Goal: Find contact information: Find contact information

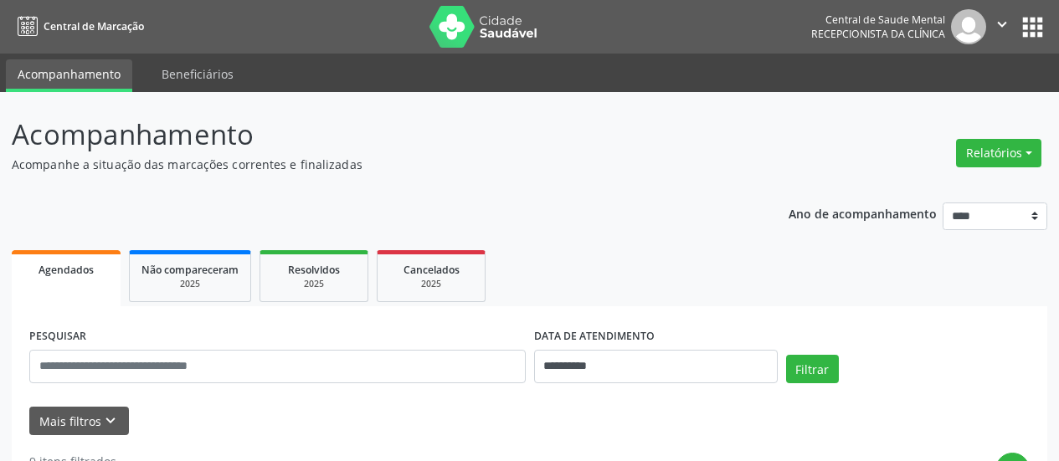
scroll to position [109, 0]
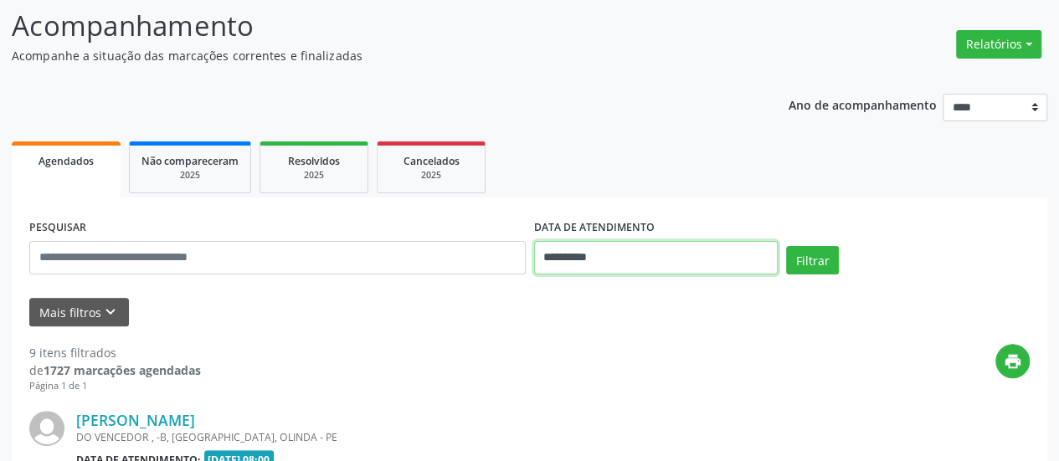
click at [572, 253] on input "**********" at bounding box center [656, 257] width 244 height 33
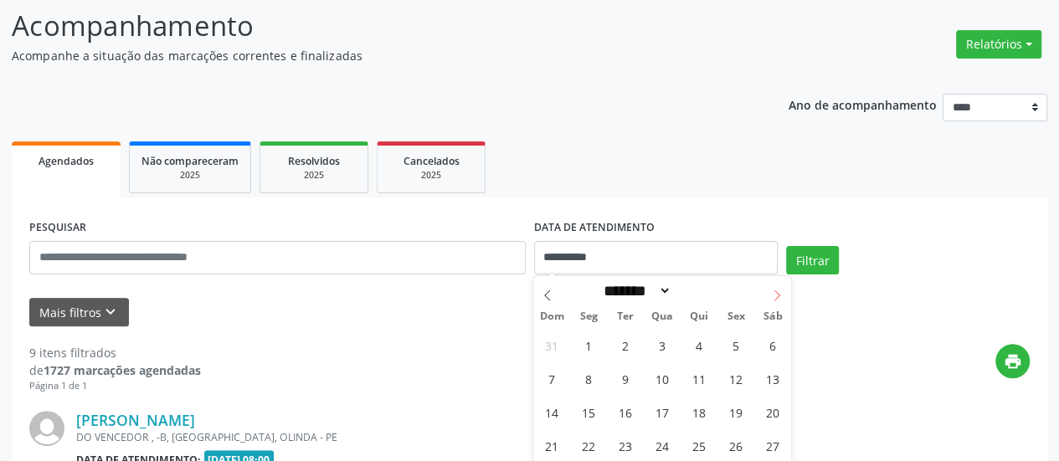
click at [778, 286] on span at bounding box center [777, 290] width 28 height 28
select select "*"
click at [692, 338] on span "2" at bounding box center [699, 345] width 33 height 33
type input "**********"
click at [692, 338] on span "2" at bounding box center [699, 345] width 33 height 33
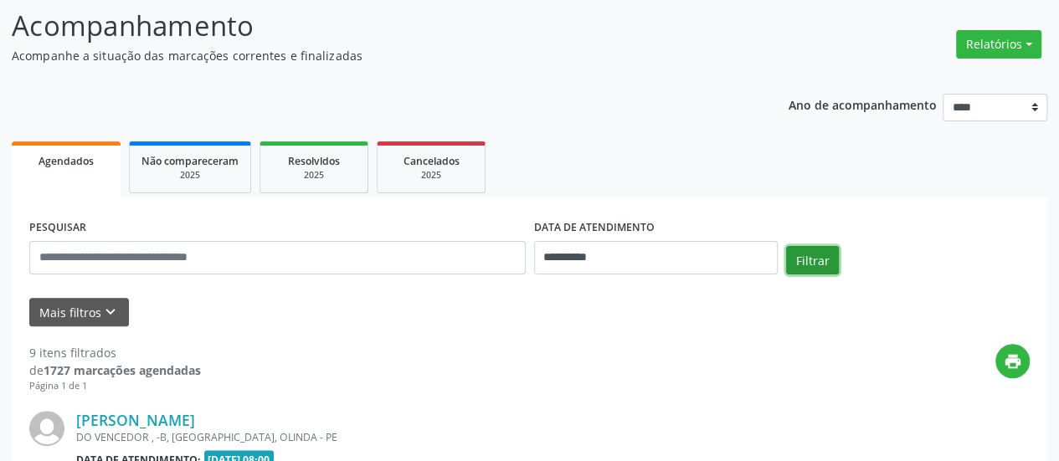
click at [806, 257] on button "Filtrar" at bounding box center [812, 260] width 53 height 28
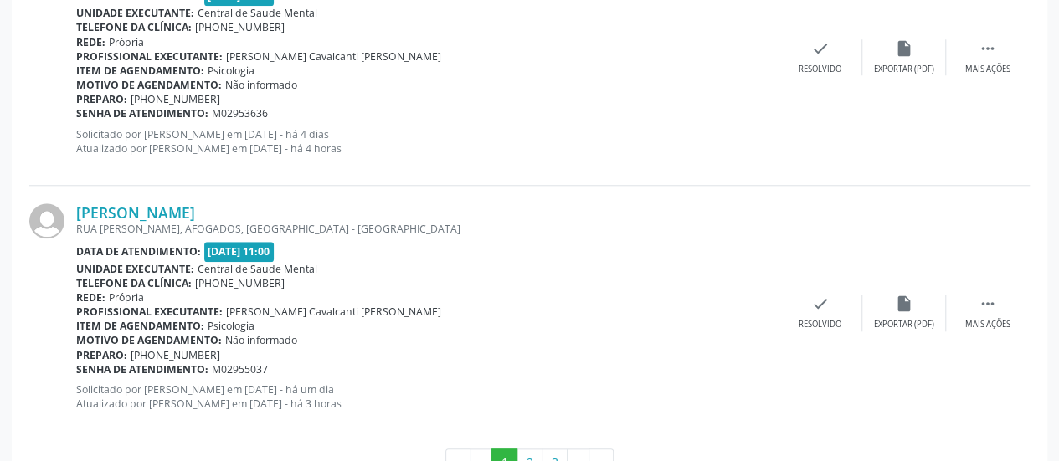
scroll to position [3946, 0]
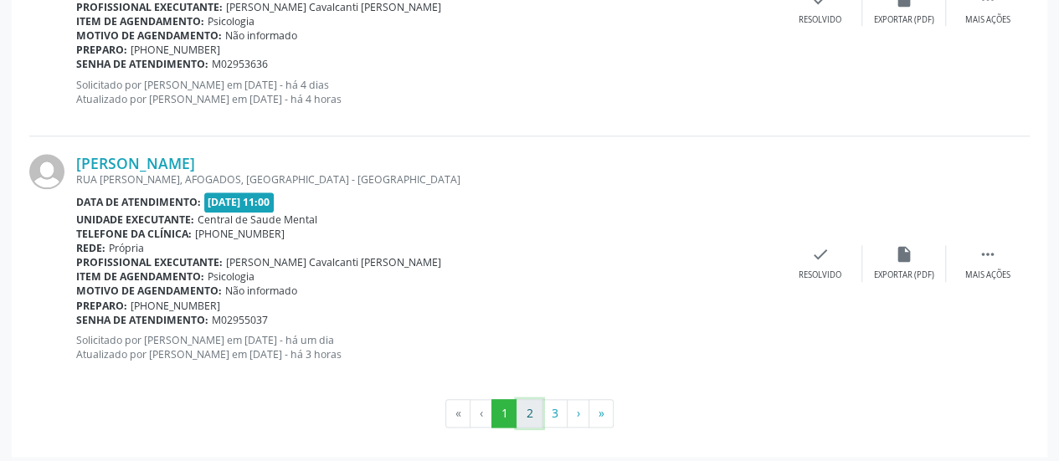
click at [526, 410] on button "2" at bounding box center [530, 413] width 26 height 28
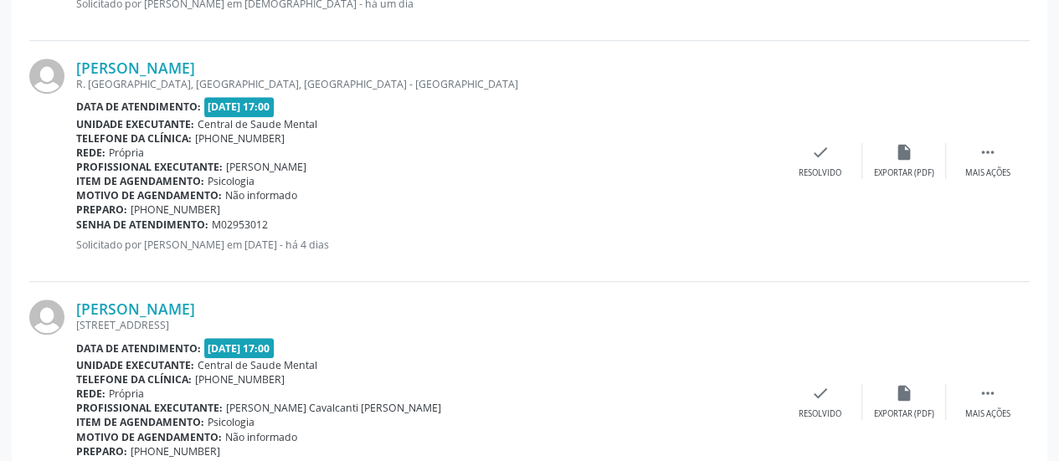
scroll to position [3678, 0]
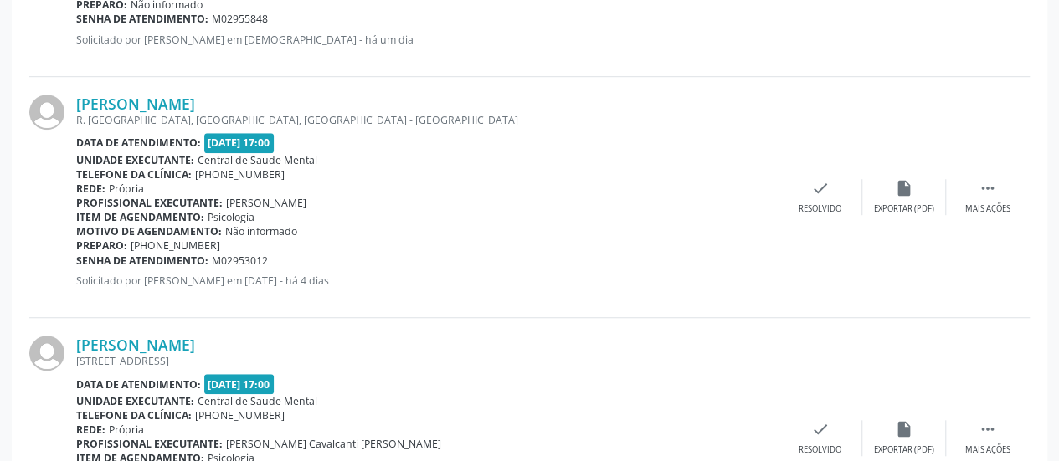
drag, startPoint x: 222, startPoint y: 237, endPoint x: 151, endPoint y: 234, distance: 71.2
click at [151, 239] on div "Preparo: [PHONE_NUMBER]" at bounding box center [427, 246] width 703 height 14
copy span "81 99489-9141"
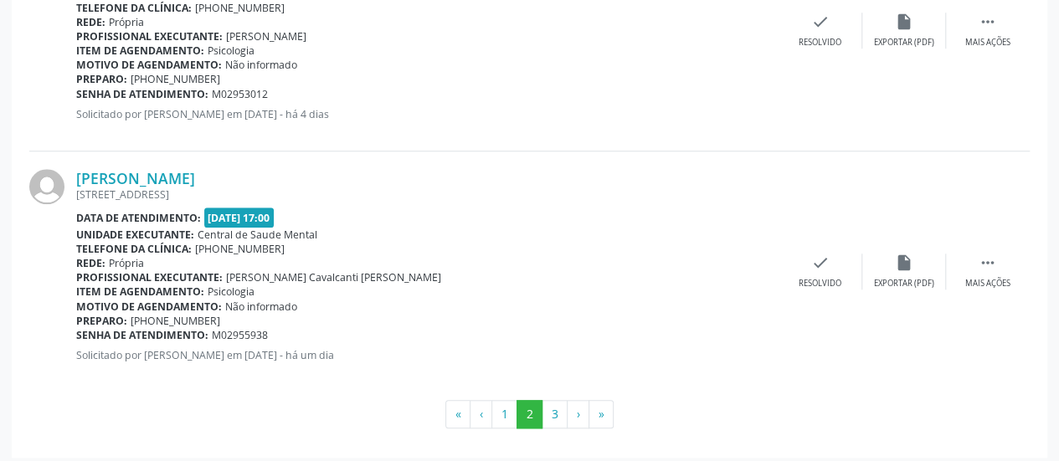
scroll to position [3846, 0]
click at [554, 406] on button "3" at bounding box center [555, 413] width 26 height 28
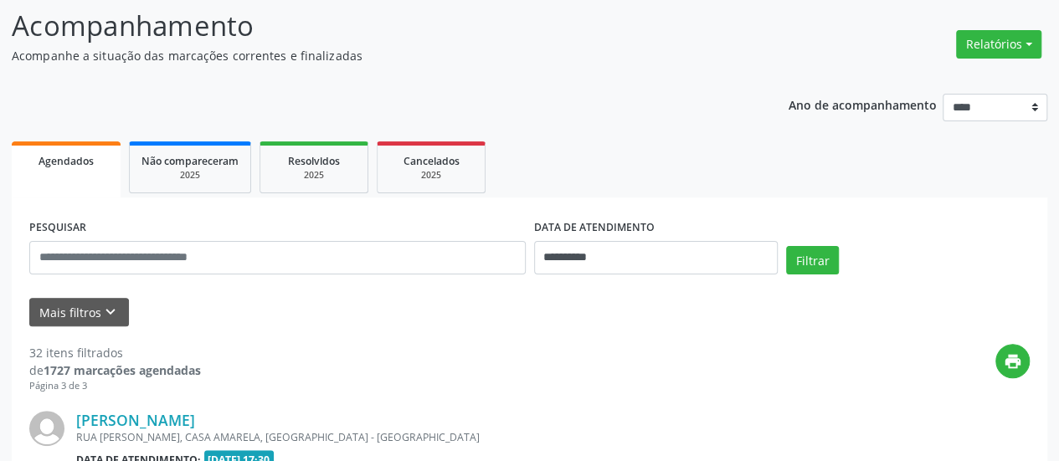
scroll to position [598, 0]
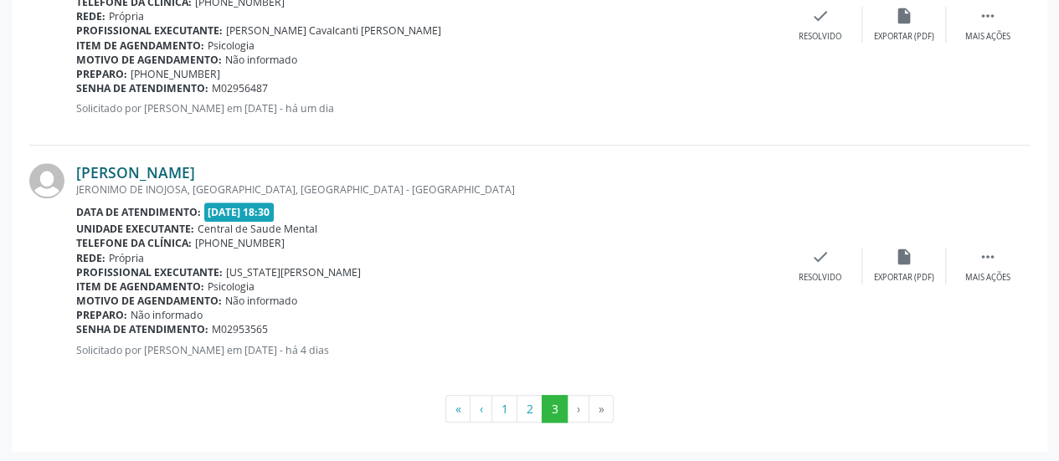
click at [195, 179] on link "[PERSON_NAME]" at bounding box center [135, 172] width 119 height 18
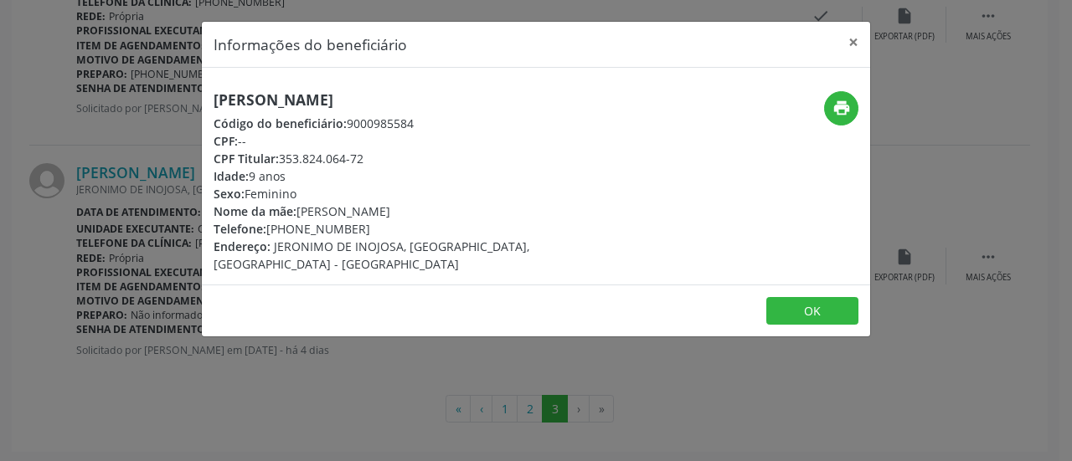
drag, startPoint x: 366, startPoint y: 229, endPoint x: 266, endPoint y: 229, distance: 99.6
click at [266, 229] on div "Telefone: [PHONE_NUMBER]" at bounding box center [425, 229] width 422 height 18
copy div "[PHONE_NUMBER]"
click at [852, 41] on button "×" at bounding box center [852, 42] width 33 height 41
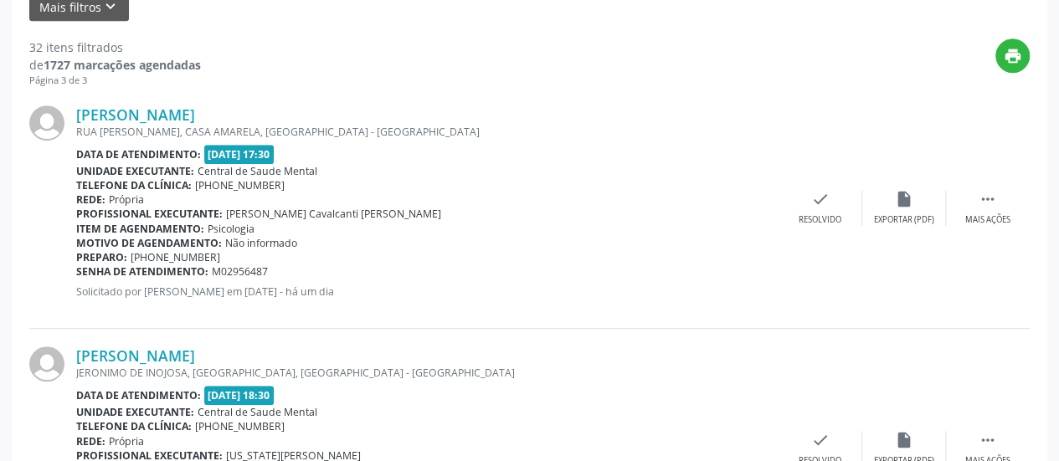
scroll to position [179, 0]
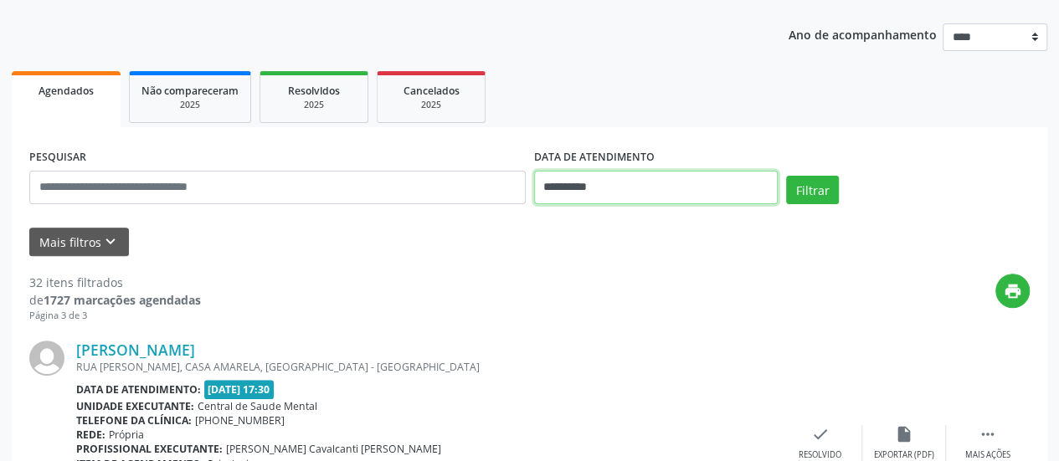
click at [557, 193] on input "**********" at bounding box center [656, 187] width 244 height 33
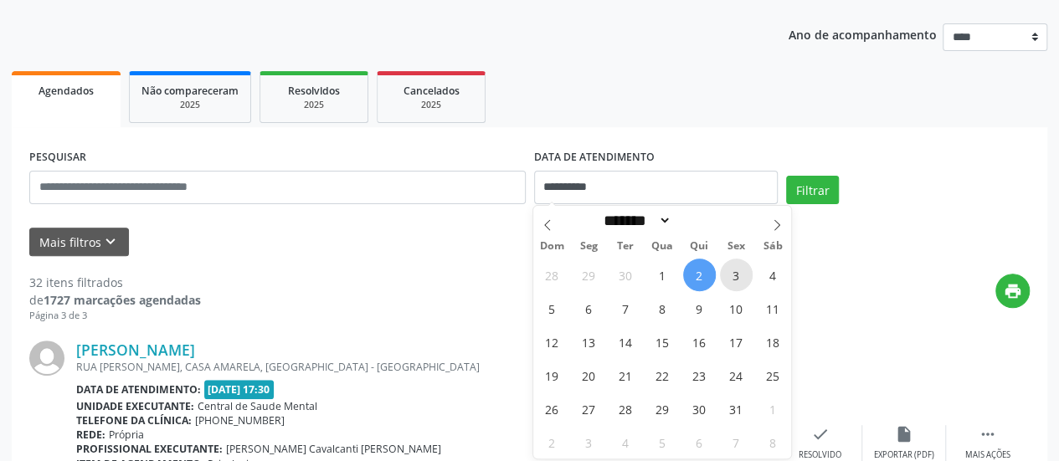
click at [745, 271] on span "3" at bounding box center [736, 275] width 33 height 33
type input "**********"
click at [745, 271] on span "3" at bounding box center [736, 275] width 33 height 33
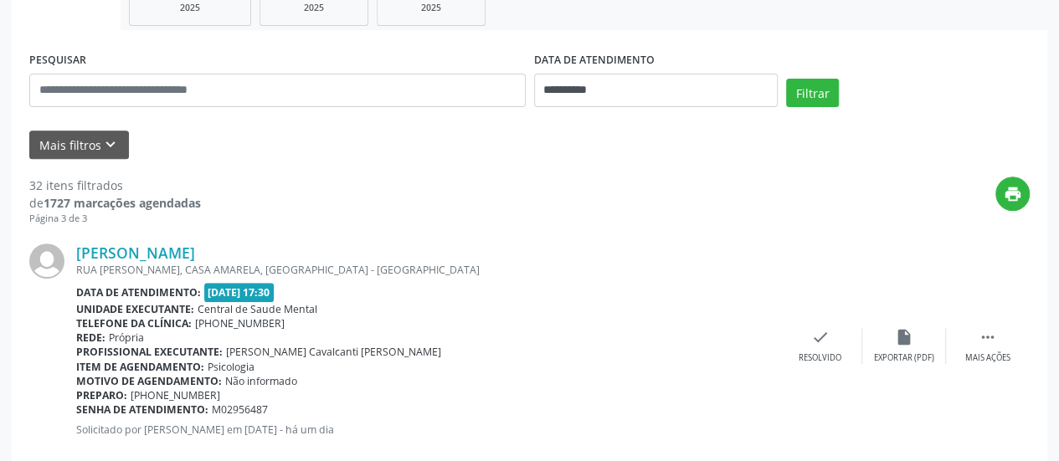
scroll to position [347, 0]
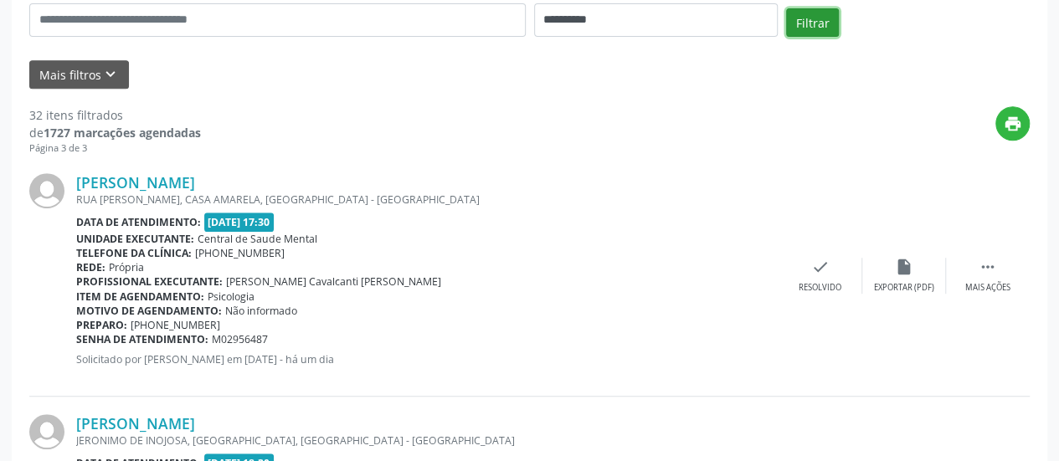
click at [790, 23] on button "Filtrar" at bounding box center [812, 22] width 53 height 28
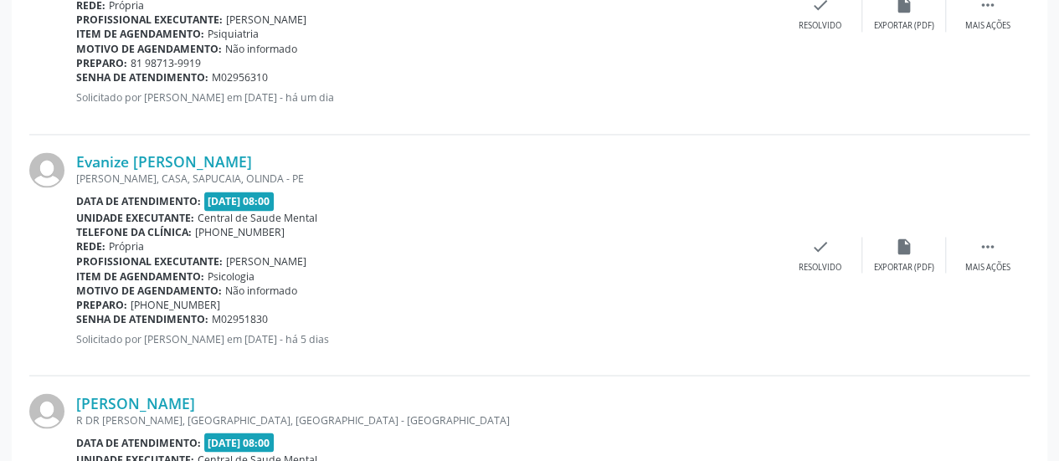
scroll to position [1360, 0]
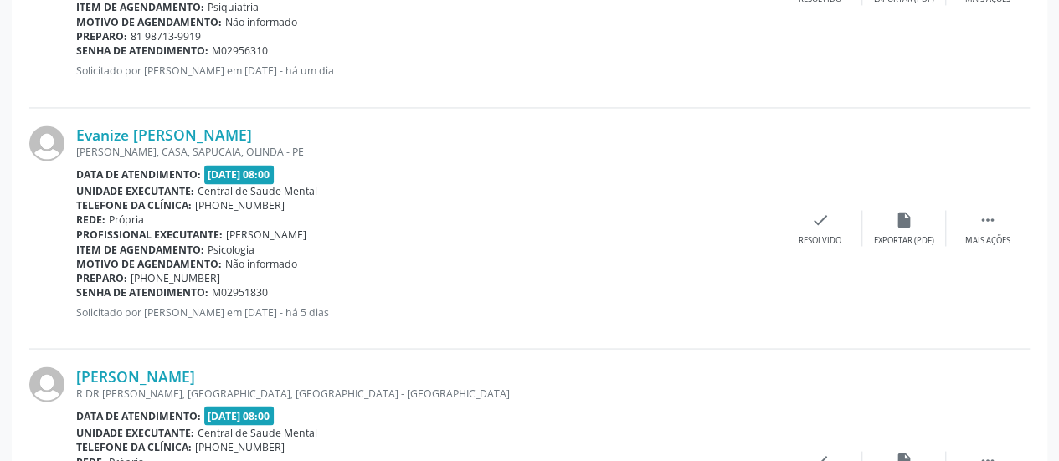
drag, startPoint x: 226, startPoint y: 277, endPoint x: 151, endPoint y: 276, distance: 75.4
click at [151, 276] on div "Preparo: [PHONE_NUMBER]" at bounding box center [427, 277] width 703 height 14
copy span "81 99933-2410"
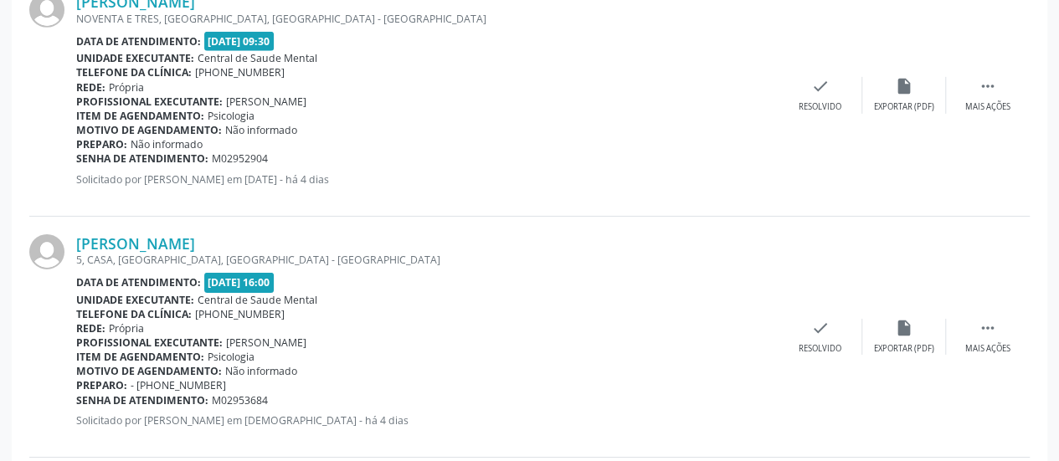
scroll to position [2616, 0]
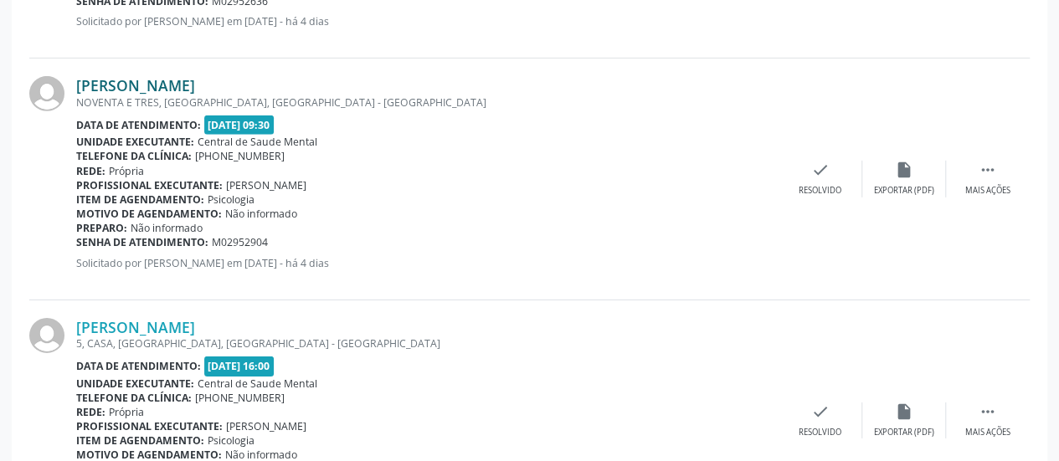
click at [195, 88] on link "[PERSON_NAME]" at bounding box center [135, 85] width 119 height 18
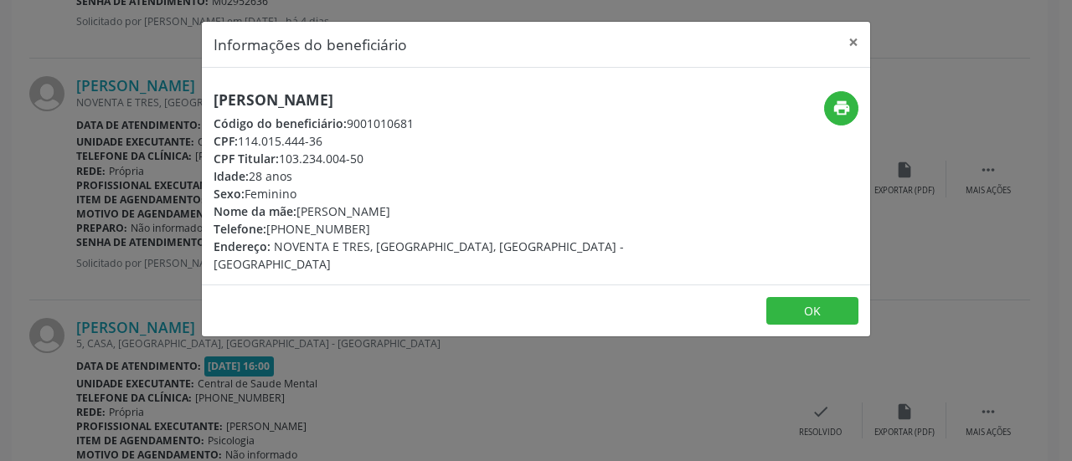
drag, startPoint x: 358, startPoint y: 222, endPoint x: 267, endPoint y: 225, distance: 91.3
click at [267, 225] on div "Telefone: [PHONE_NUMBER]" at bounding box center [425, 229] width 422 height 18
copy div "[PHONE_NUMBER]"
click at [853, 38] on button "×" at bounding box center [852, 42] width 33 height 41
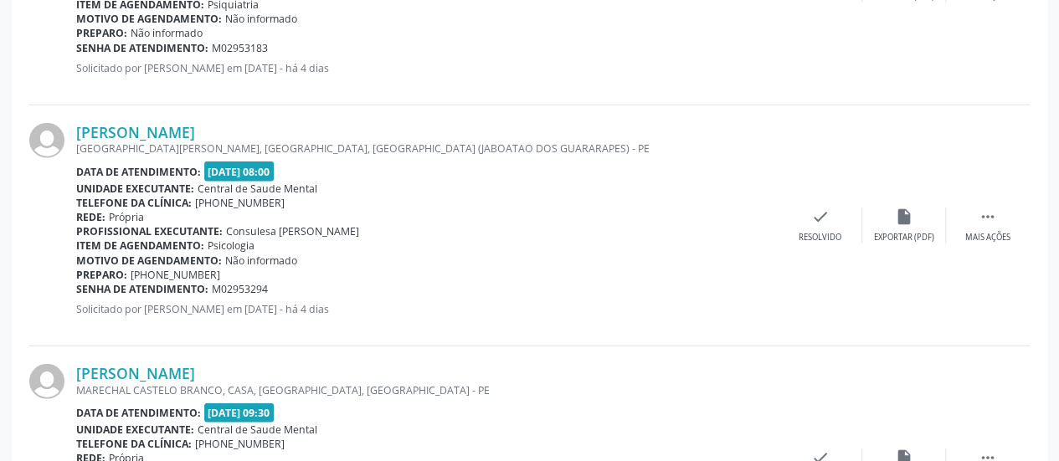
scroll to position [2113, 0]
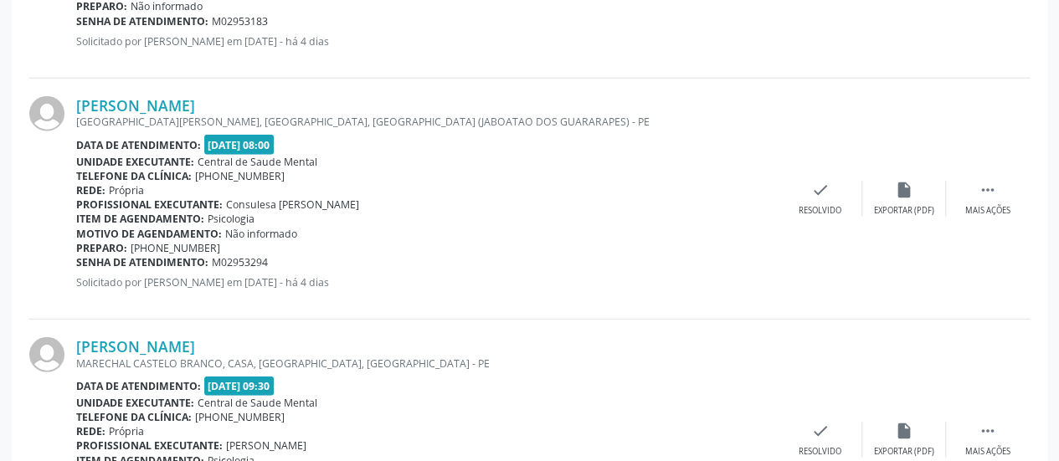
drag, startPoint x: 213, startPoint y: 248, endPoint x: 130, endPoint y: 244, distance: 83.0
click at [130, 244] on div "Preparo: [PHONE_NUMBER]" at bounding box center [427, 248] width 703 height 14
copy span "[PHONE_NUMBER]"
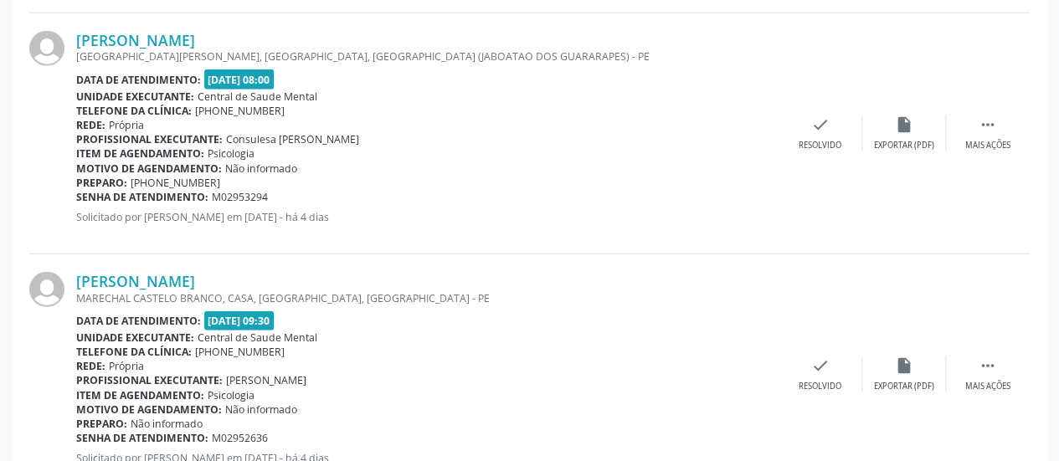
scroll to position [2281, 0]
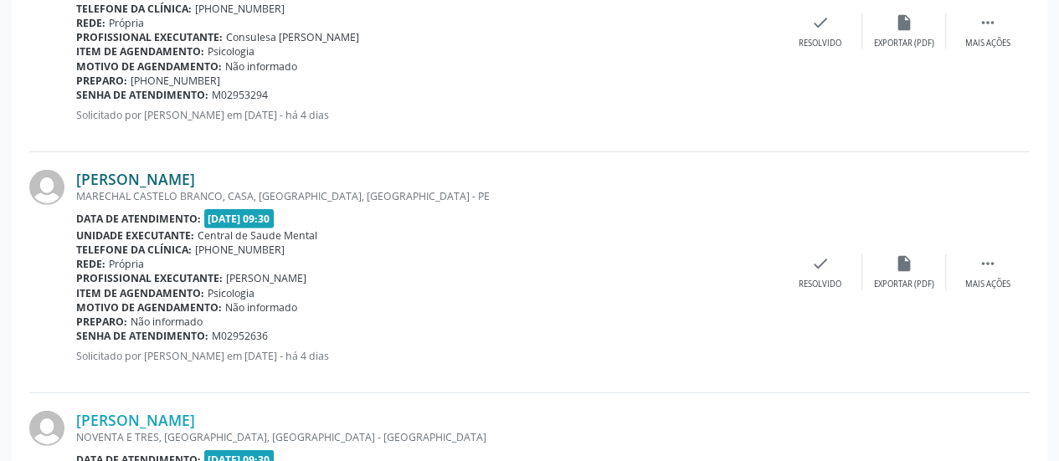
click at [195, 182] on link "[PERSON_NAME]" at bounding box center [135, 179] width 119 height 18
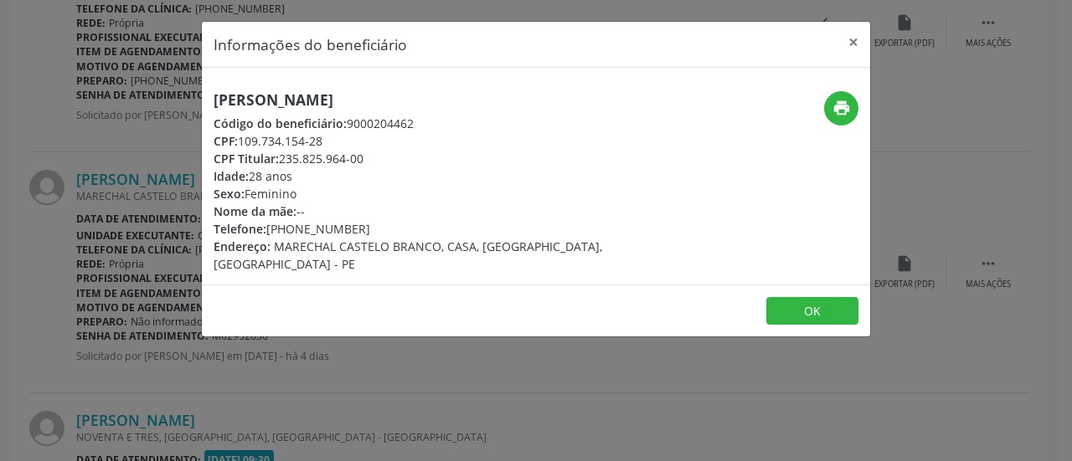
drag, startPoint x: 360, startPoint y: 224, endPoint x: 266, endPoint y: 226, distance: 93.8
click at [266, 226] on div "Telefone: [PHONE_NUMBER]" at bounding box center [425, 229] width 422 height 18
copy div "[PHONE_NUMBER]"
click at [849, 37] on button "×" at bounding box center [852, 42] width 33 height 41
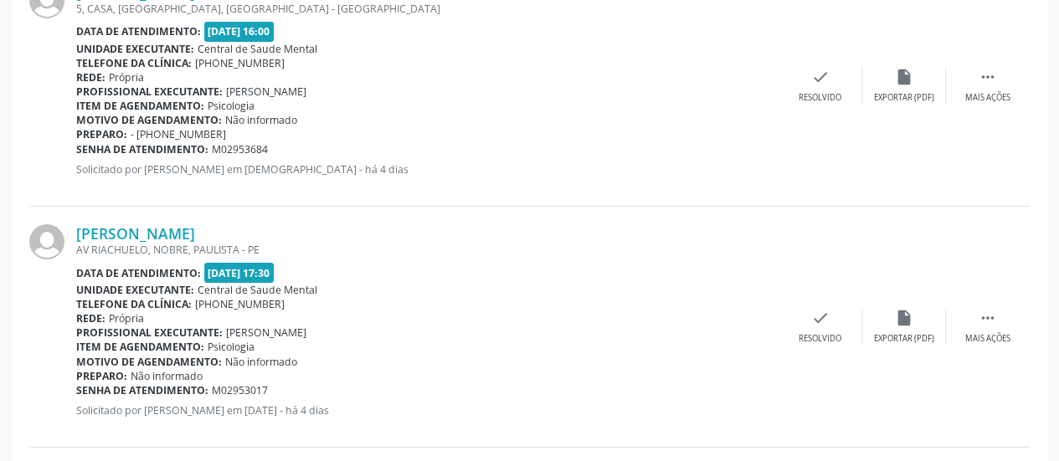
scroll to position [2867, 0]
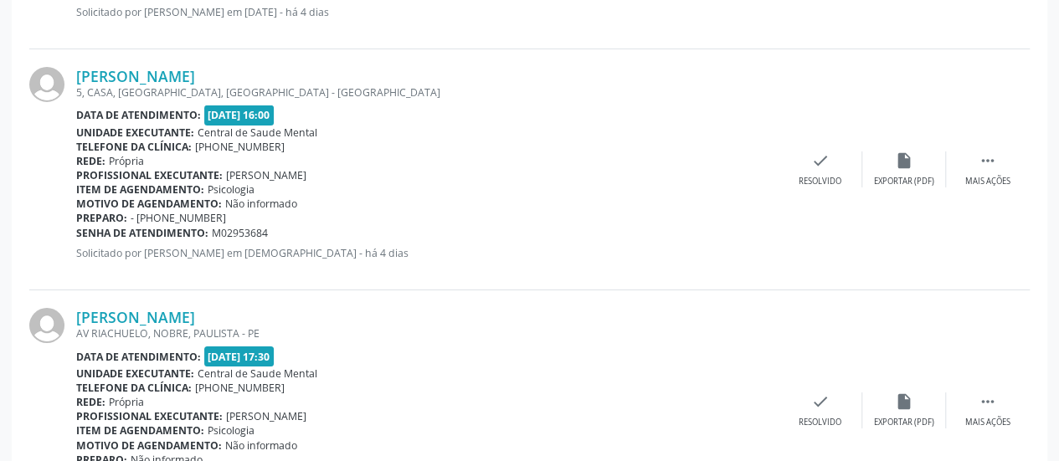
drag, startPoint x: 216, startPoint y: 213, endPoint x: 135, endPoint y: 212, distance: 81.2
click at [135, 212] on div "Preparo: - [PHONE_NUMBER]" at bounding box center [427, 218] width 703 height 14
copy span "[PHONE_NUMBER]"
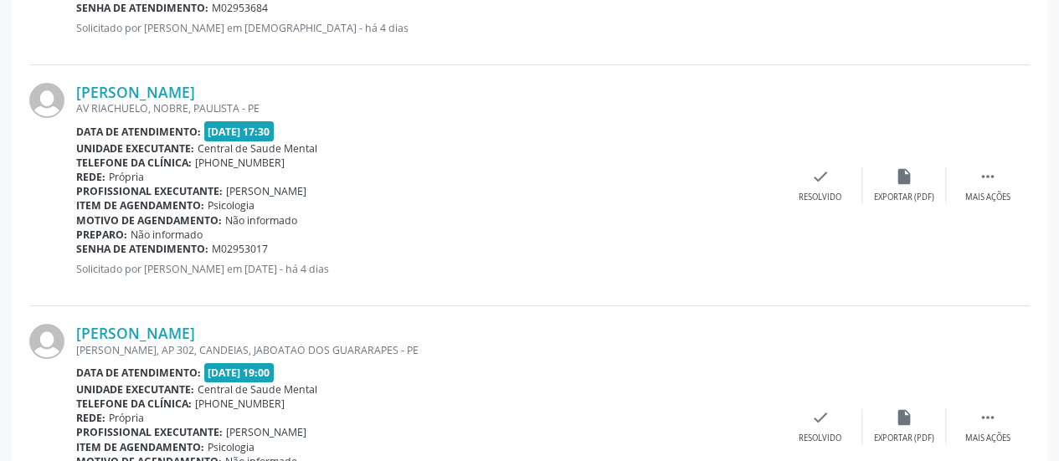
scroll to position [3118, 0]
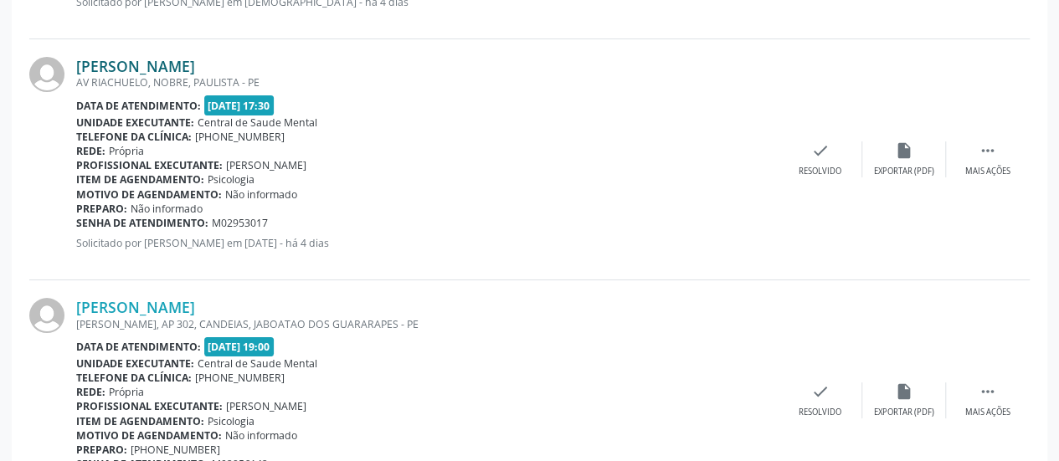
click at [186, 60] on link "[PERSON_NAME]" at bounding box center [135, 66] width 119 height 18
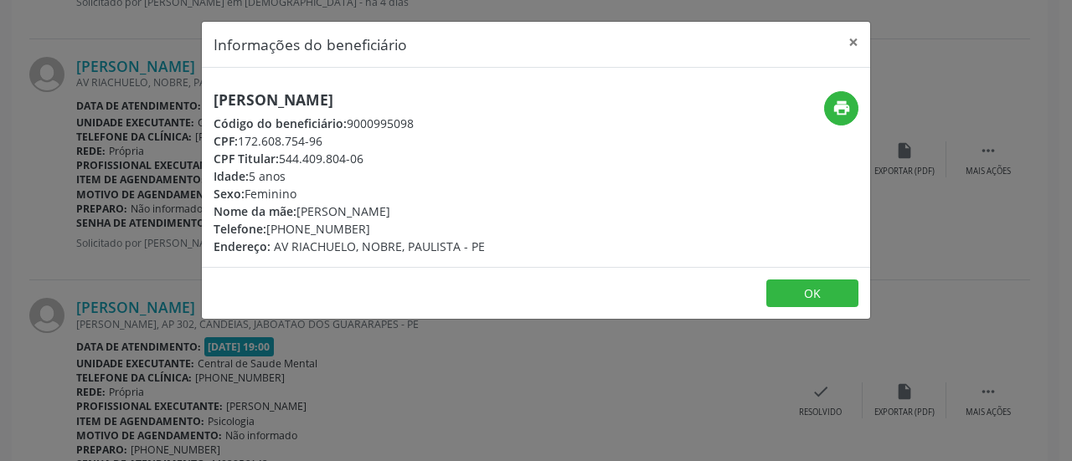
drag, startPoint x: 357, startPoint y: 227, endPoint x: 267, endPoint y: 222, distance: 89.7
click at [267, 222] on div "Telefone: [PHONE_NUMBER]" at bounding box center [349, 229] width 271 height 18
copy div "[PHONE_NUMBER]"
click at [852, 42] on button "×" at bounding box center [852, 42] width 33 height 41
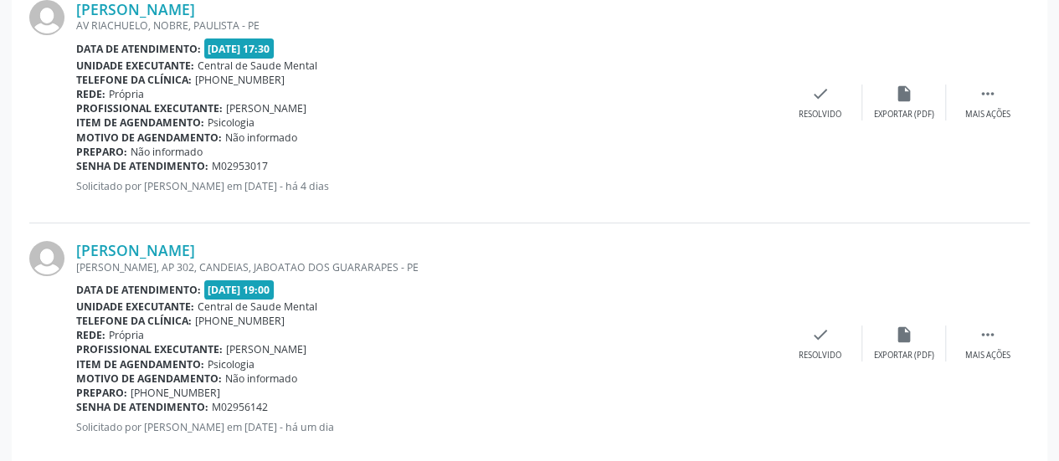
scroll to position [3202, 0]
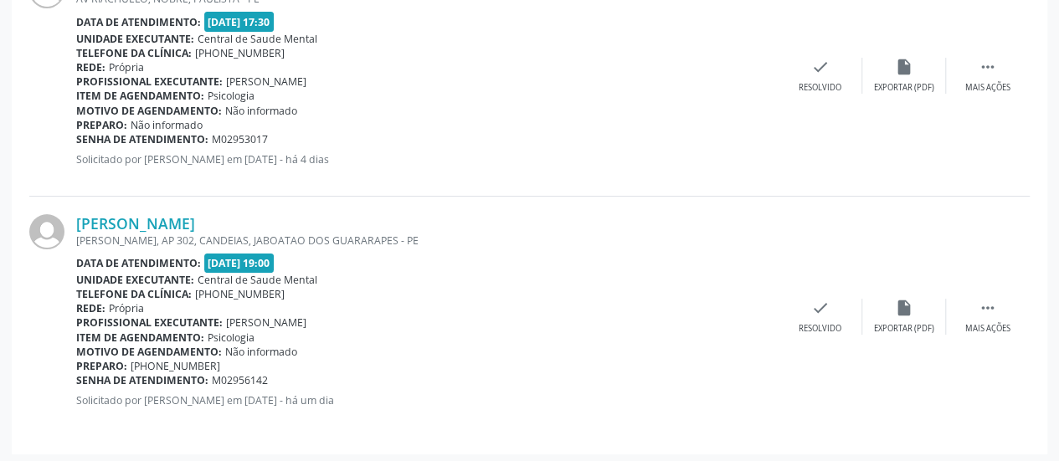
drag, startPoint x: 226, startPoint y: 361, endPoint x: 151, endPoint y: 359, distance: 75.4
click at [151, 359] on div "Preparo: [PHONE_NUMBER]" at bounding box center [427, 366] width 703 height 14
copy span "81 99173-3633"
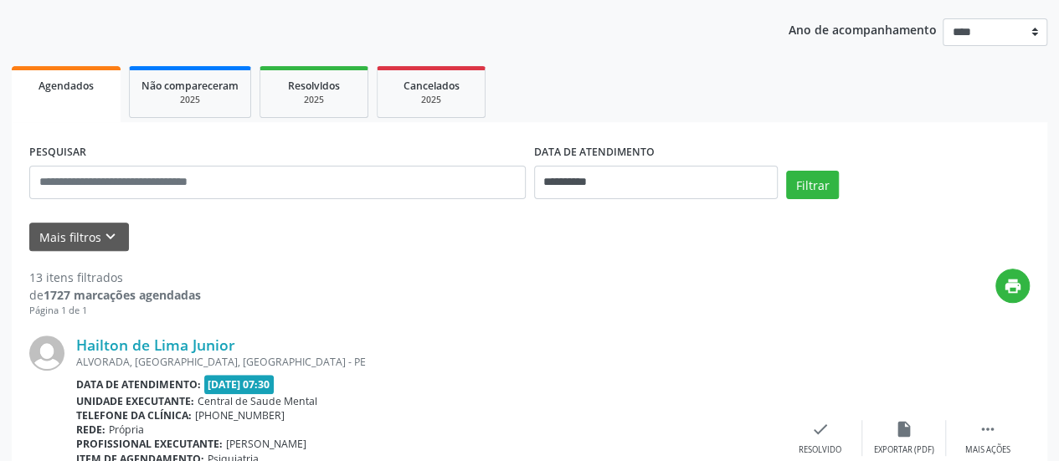
scroll to position [251, 0]
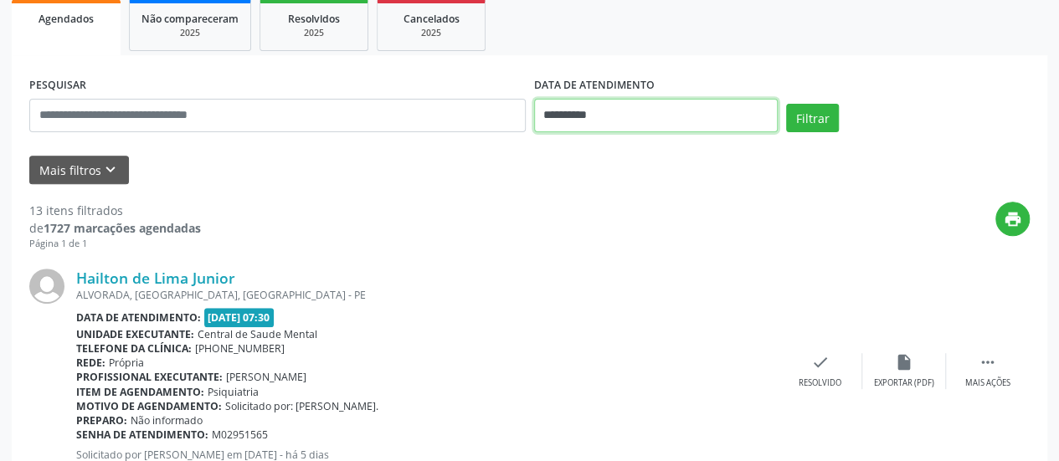
click at [550, 116] on input "**********" at bounding box center [656, 115] width 244 height 33
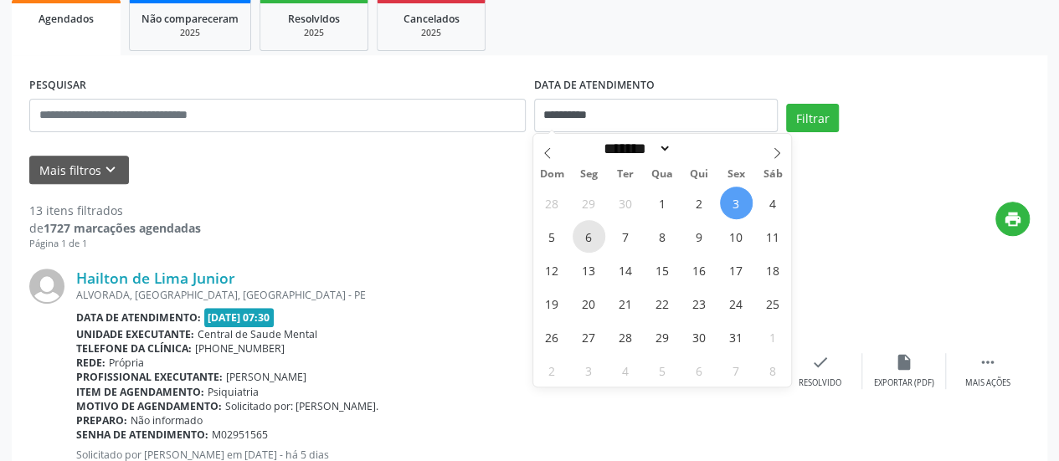
click at [589, 234] on span "6" at bounding box center [589, 236] width 33 height 33
type input "**********"
click at [589, 234] on span "6" at bounding box center [589, 236] width 33 height 33
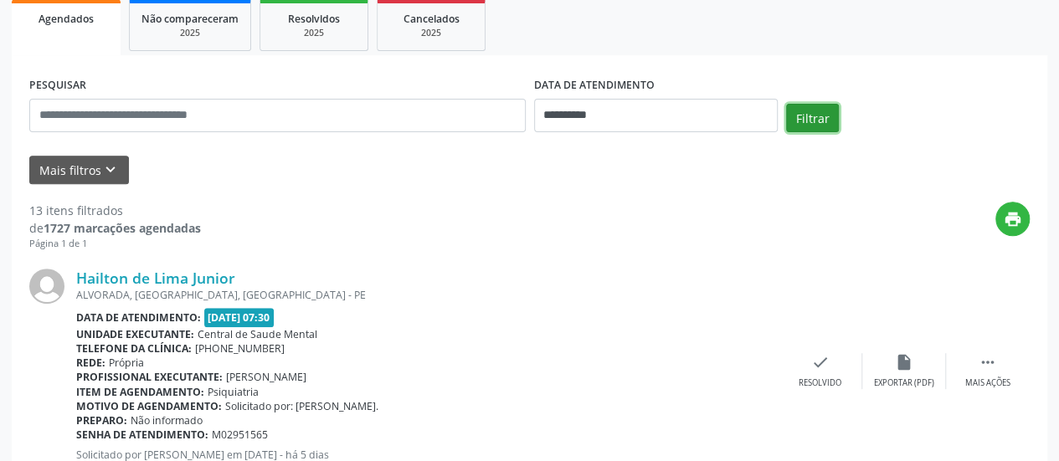
click at [811, 120] on button "Filtrar" at bounding box center [812, 118] width 53 height 28
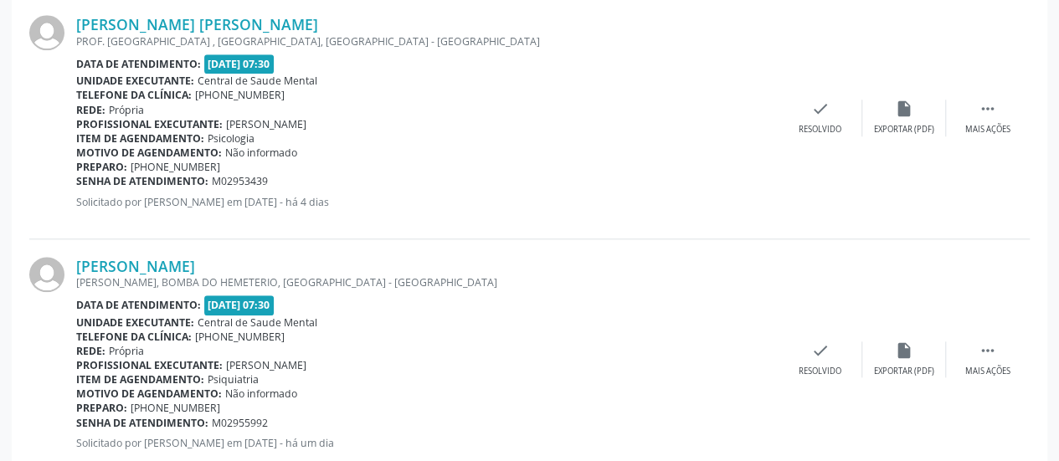
scroll to position [754, 0]
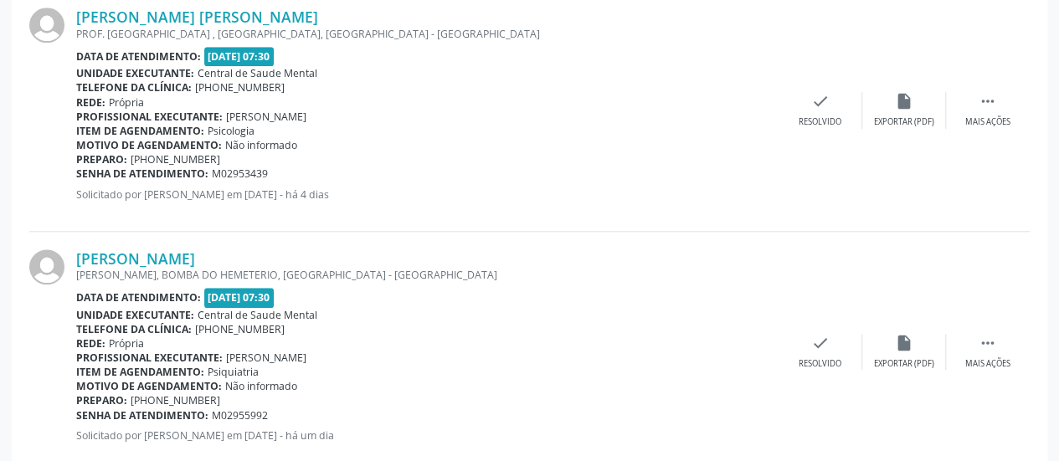
drag, startPoint x: 223, startPoint y: 159, endPoint x: 150, endPoint y: 157, distance: 72.9
click at [150, 157] on div "Preparo: [PHONE_NUMBER]" at bounding box center [427, 159] width 703 height 14
copy span "81 99844-2938"
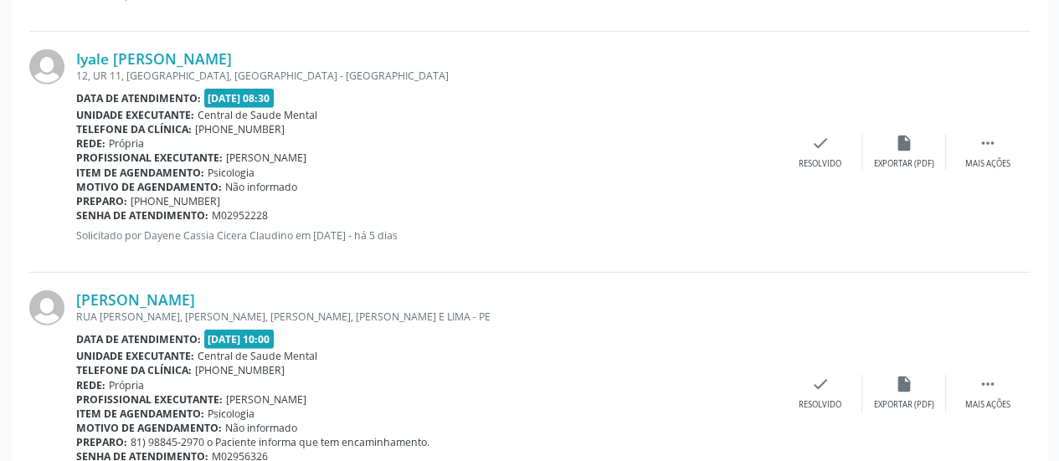
scroll to position [2428, 0]
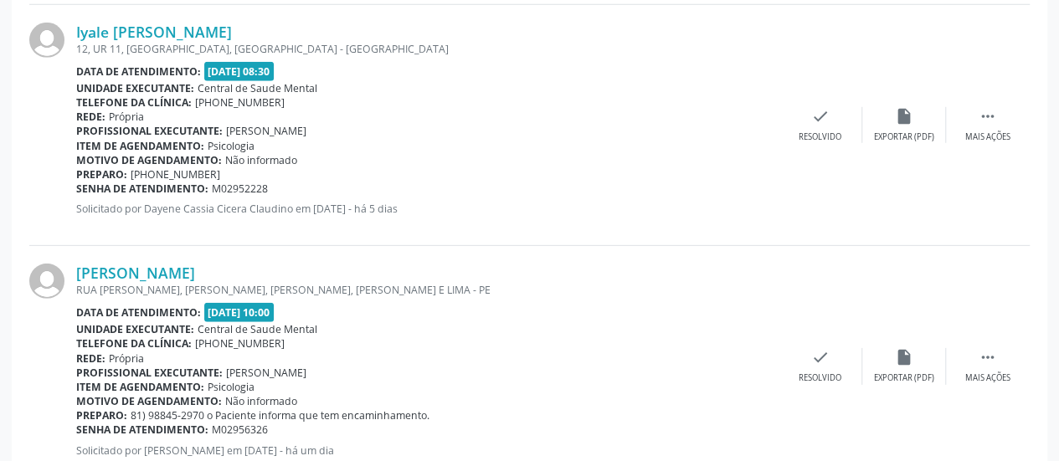
drag, startPoint x: 209, startPoint y: 171, endPoint x: 127, endPoint y: 169, distance: 82.1
click at [127, 169] on div "Preparo: [PHONE_NUMBER]" at bounding box center [427, 174] width 703 height 14
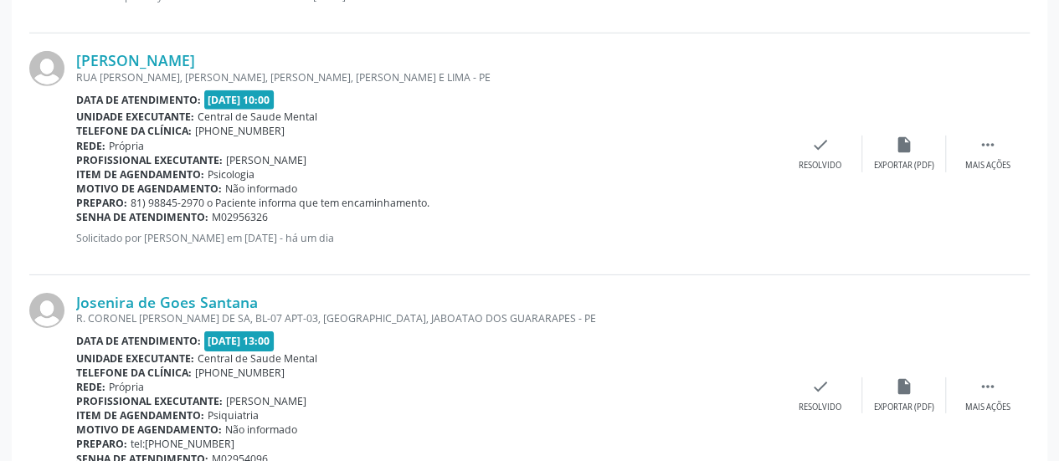
scroll to position [2679, 0]
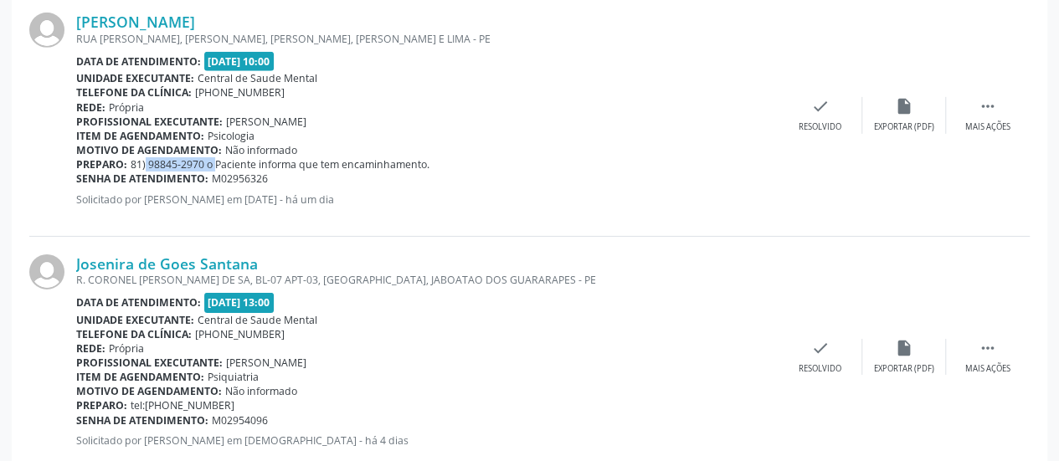
drag, startPoint x: 201, startPoint y: 162, endPoint x: 130, endPoint y: 162, distance: 71.2
click at [131, 162] on span "81) 98845-2970 o Paciente informa que tem encaminhamento." at bounding box center [280, 164] width 299 height 14
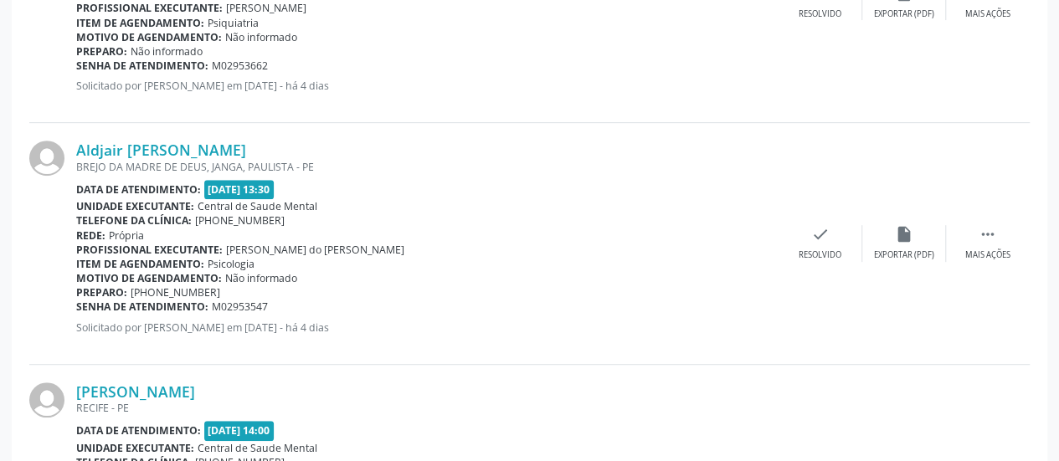
scroll to position [3601, 0]
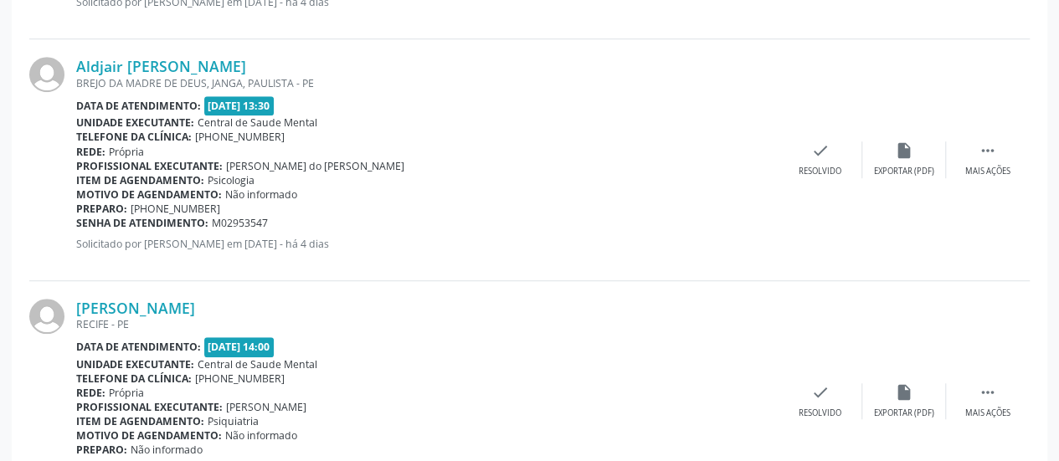
drag, startPoint x: 208, startPoint y: 205, endPoint x: 128, endPoint y: 204, distance: 79.6
click at [128, 204] on div "Preparo: [PHONE_NUMBER]" at bounding box center [427, 209] width 703 height 14
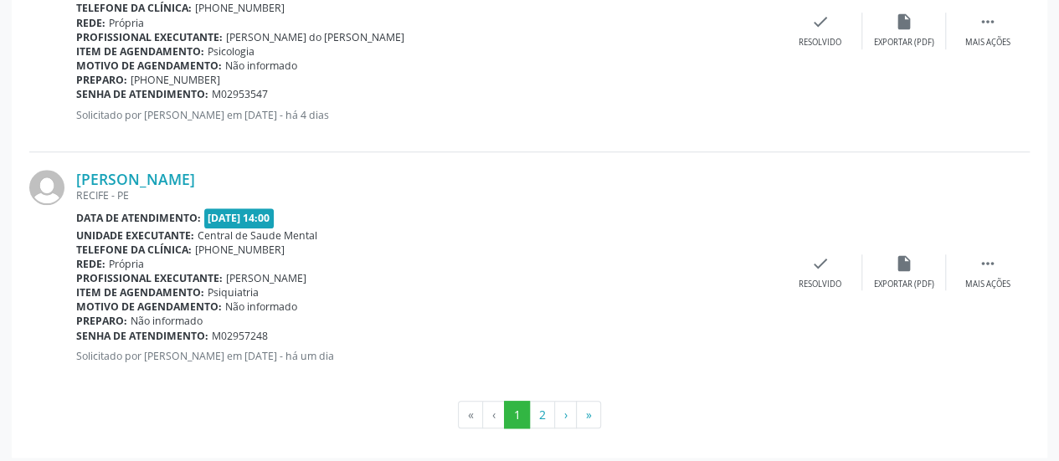
scroll to position [3731, 0]
click at [533, 406] on button "2" at bounding box center [542, 413] width 26 height 28
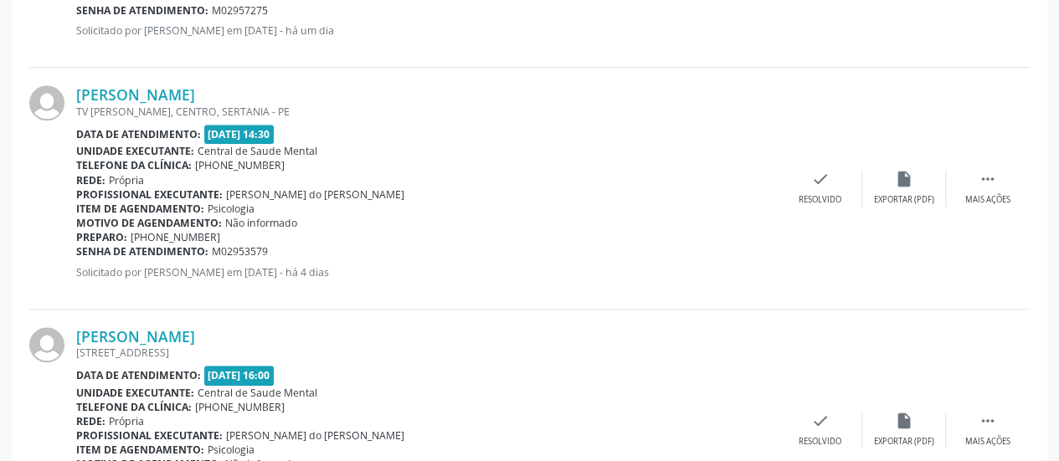
scroll to position [715, 0]
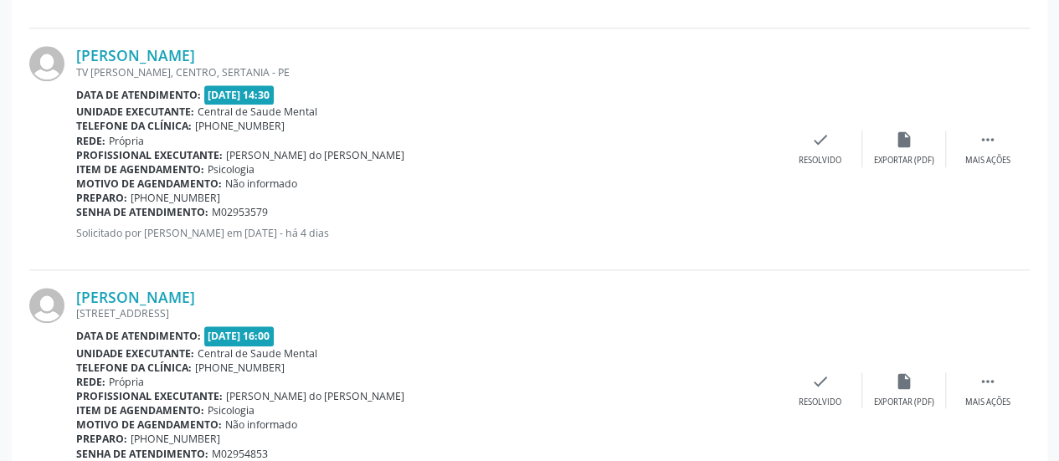
drag, startPoint x: 229, startPoint y: 192, endPoint x: 152, endPoint y: 197, distance: 77.2
click at [152, 197] on div "Preparo: [PHONE_NUMBER]" at bounding box center [427, 198] width 703 height 14
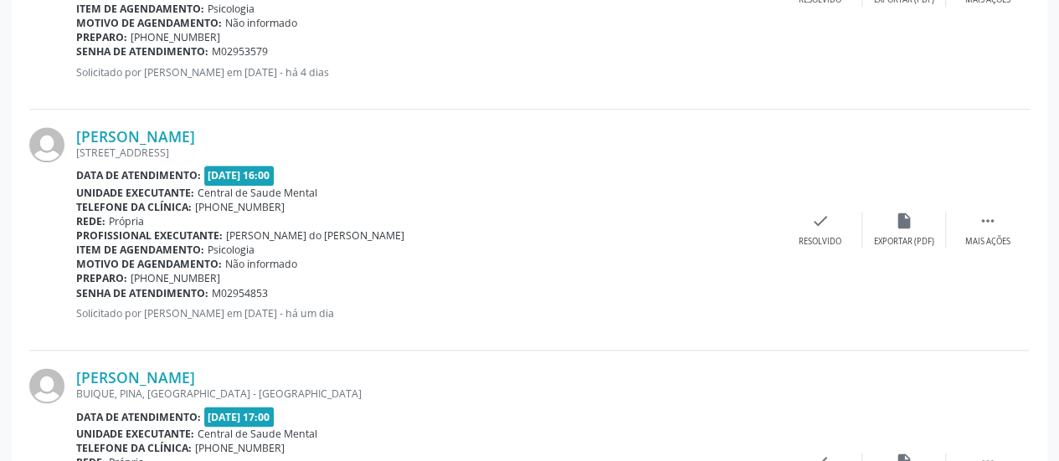
scroll to position [966, 0]
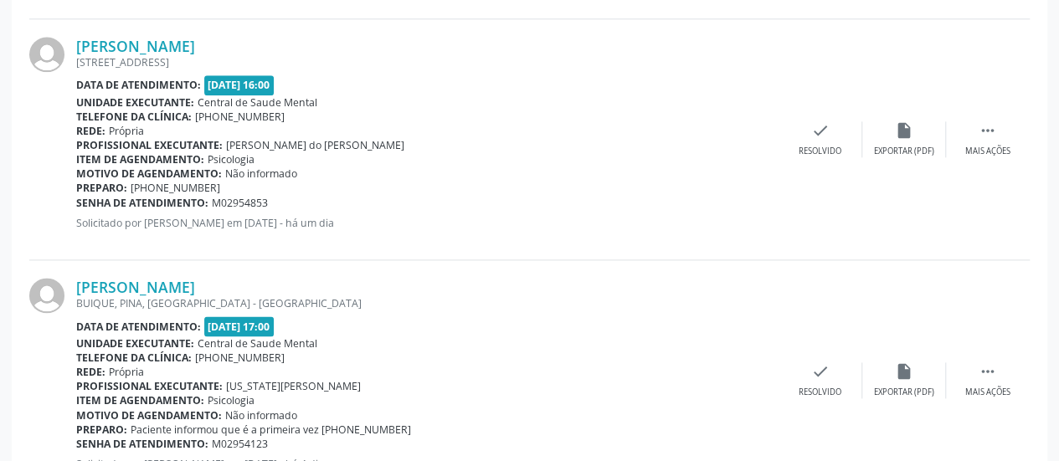
drag, startPoint x: 228, startPoint y: 187, endPoint x: 148, endPoint y: 187, distance: 79.5
click at [148, 187] on div "Preparo: [PHONE_NUMBER]" at bounding box center [427, 188] width 703 height 14
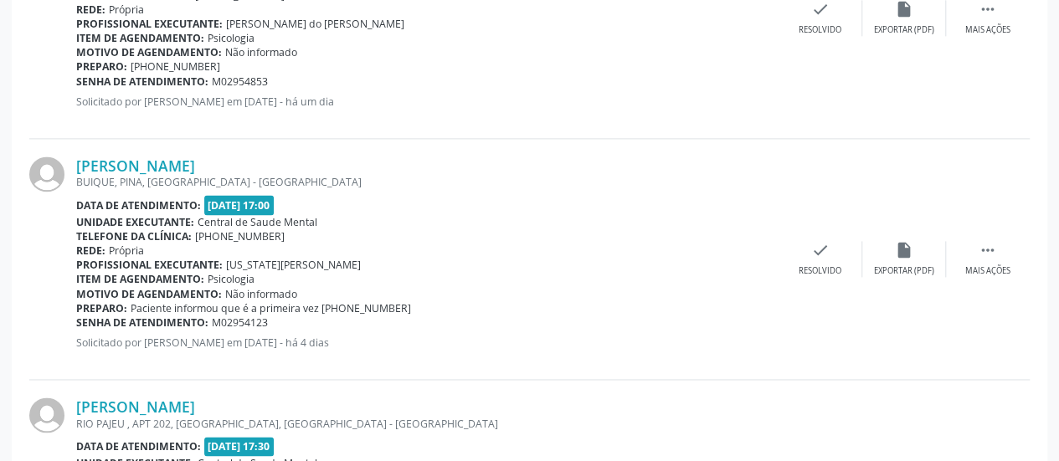
scroll to position [1134, 0]
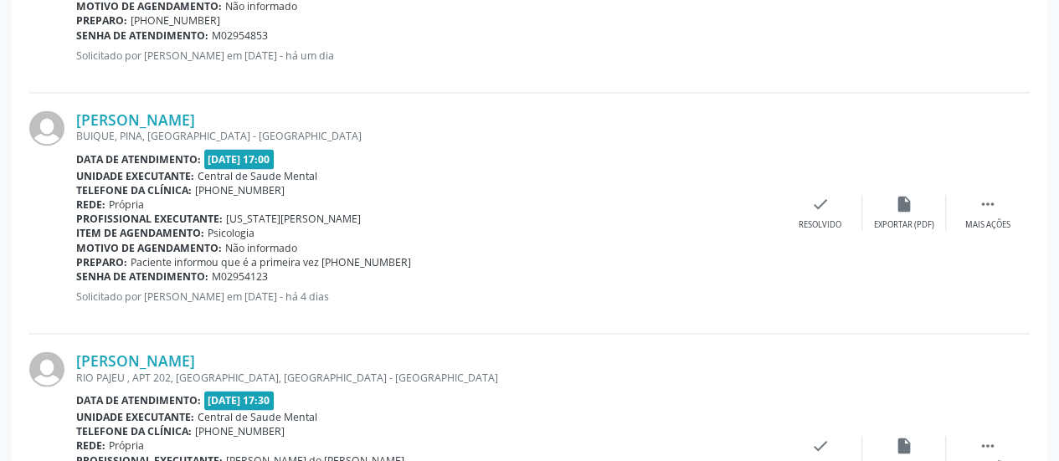
drag, startPoint x: 340, startPoint y: 261, endPoint x: 432, endPoint y: 260, distance: 92.1
click at [432, 260] on div "Preparo: Paciente informou que é a primeira vez [PHONE_NUMBER]" at bounding box center [427, 262] width 703 height 14
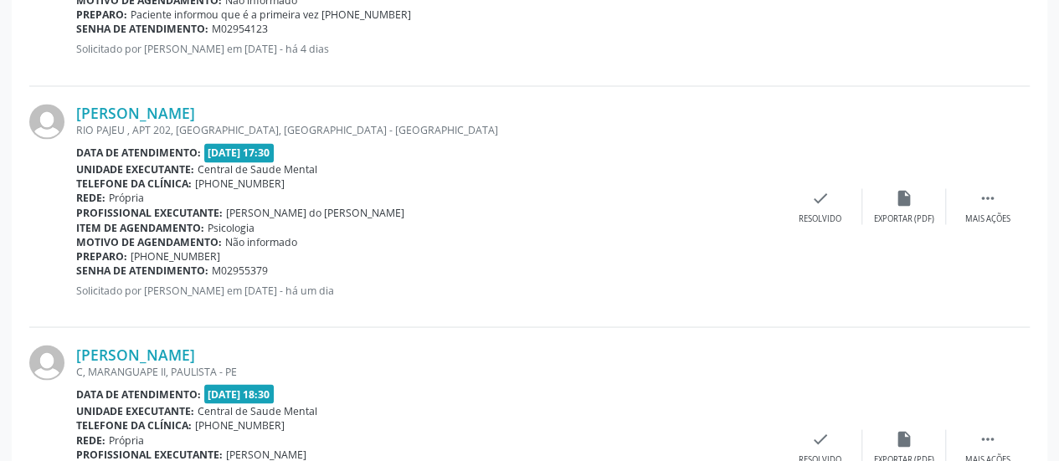
scroll to position [1385, 0]
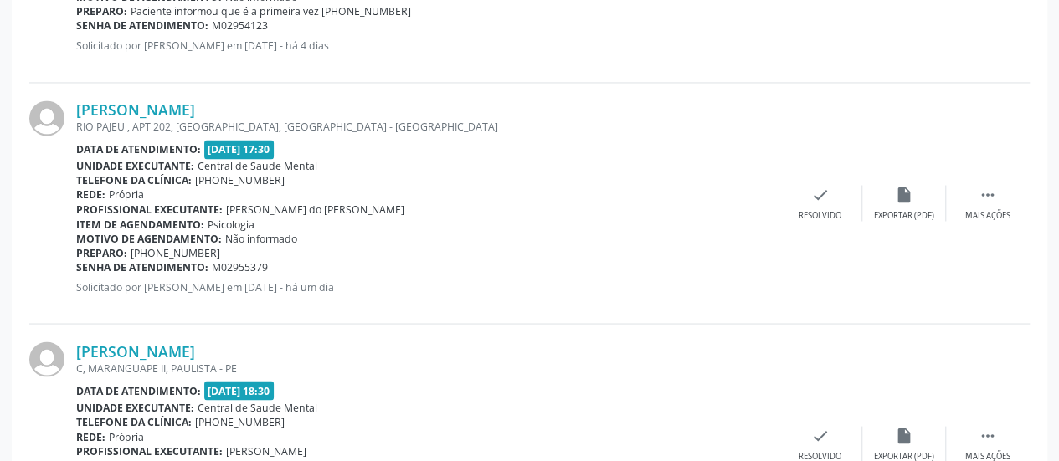
drag, startPoint x: 224, startPoint y: 250, endPoint x: 150, endPoint y: 246, distance: 74.6
click at [150, 246] on div "Preparo: [PHONE_NUMBER]" at bounding box center [427, 252] width 703 height 14
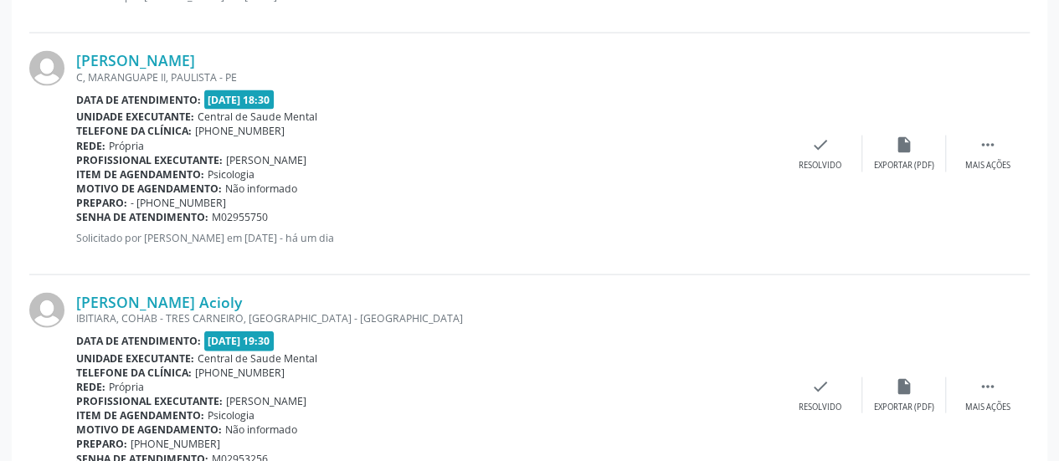
scroll to position [1720, 0]
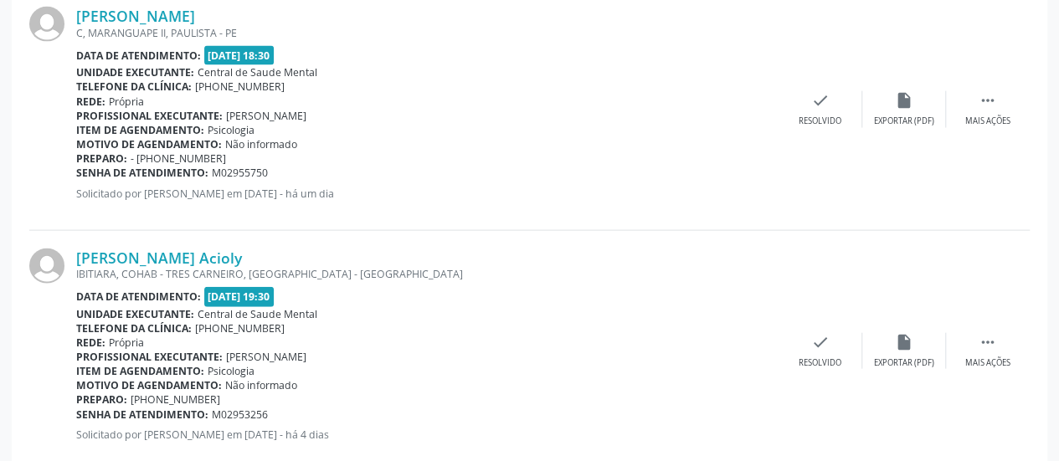
drag, startPoint x: 213, startPoint y: 157, endPoint x: 136, endPoint y: 156, distance: 77.0
click at [136, 156] on div "Preparo: - [PHONE_NUMBER]" at bounding box center [427, 159] width 703 height 14
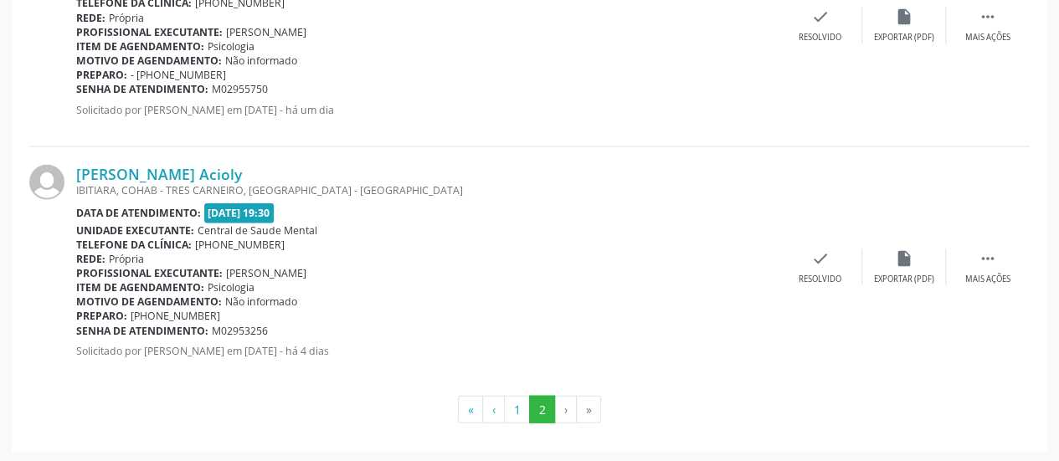
drag, startPoint x: 213, startPoint y: 314, endPoint x: 129, endPoint y: 312, distance: 83.7
click at [129, 312] on div "Preparo: [PHONE_NUMBER]" at bounding box center [427, 316] width 703 height 14
